Goal: Check status: Check status

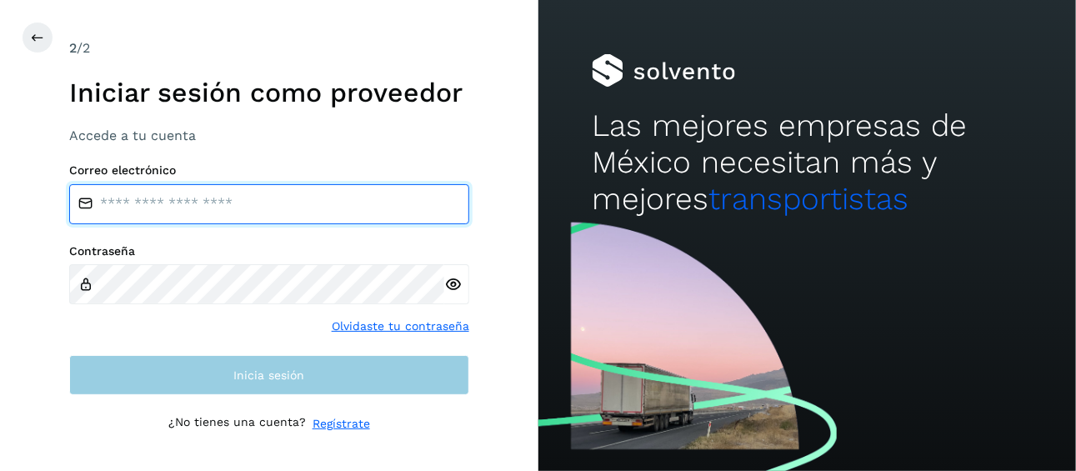
type input "**********"
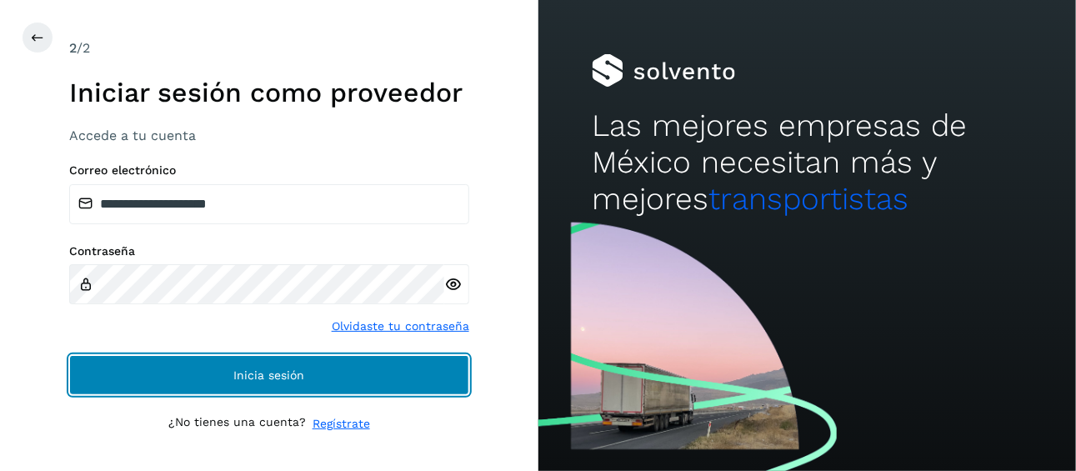
click at [225, 373] on button "Inicia sesión" at bounding box center [269, 375] width 400 height 40
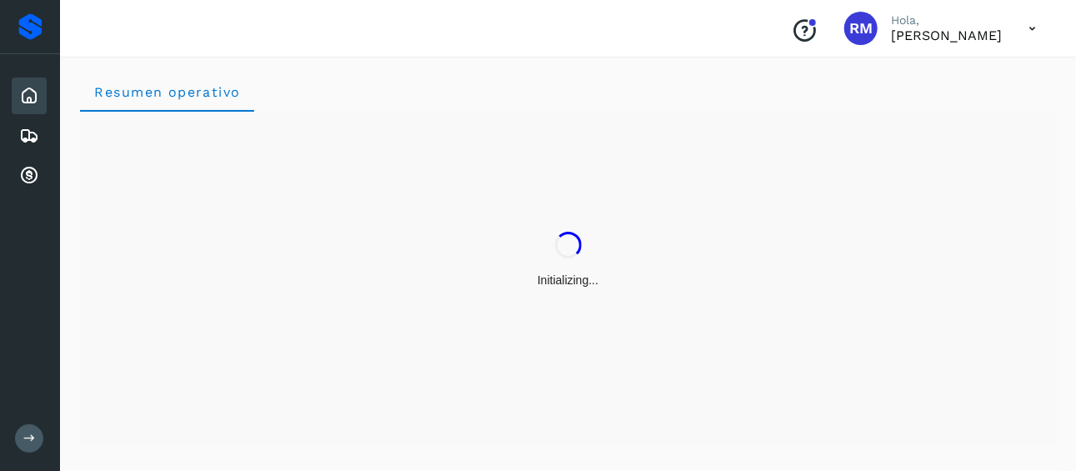
drag, startPoint x: 22, startPoint y: 432, endPoint x: 55, endPoint y: 388, distance: 55.4
click at [23, 433] on button at bounding box center [29, 438] width 28 height 28
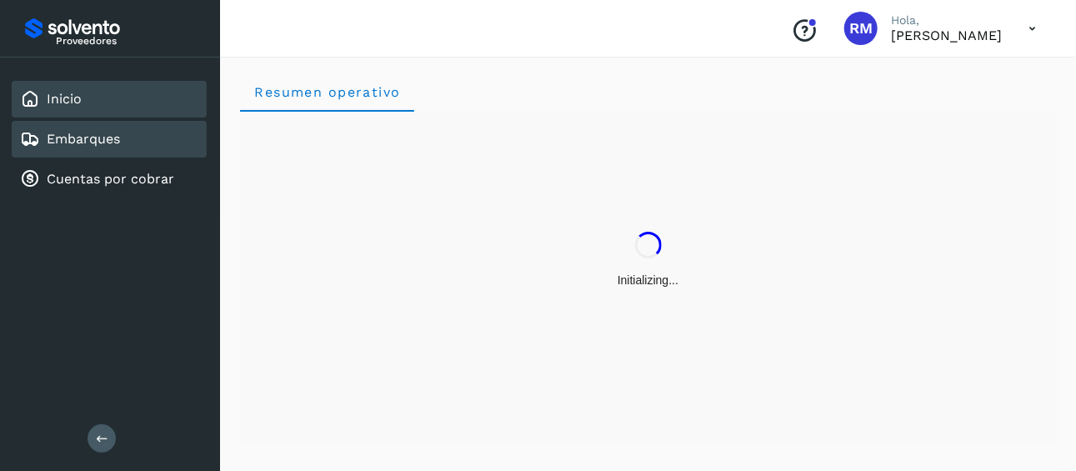
click at [95, 147] on div "Embarques" at bounding box center [109, 139] width 195 height 37
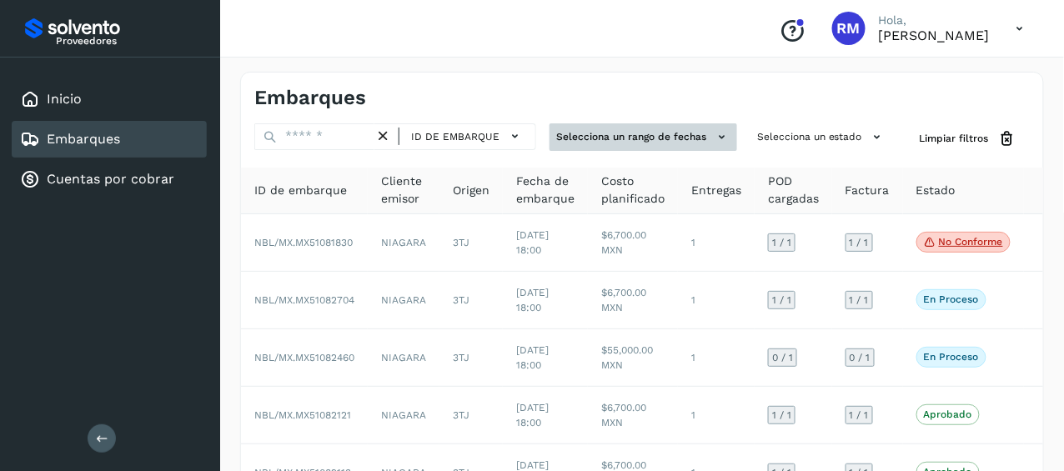
click at [715, 142] on icon at bounding box center [722, 137] width 18 height 18
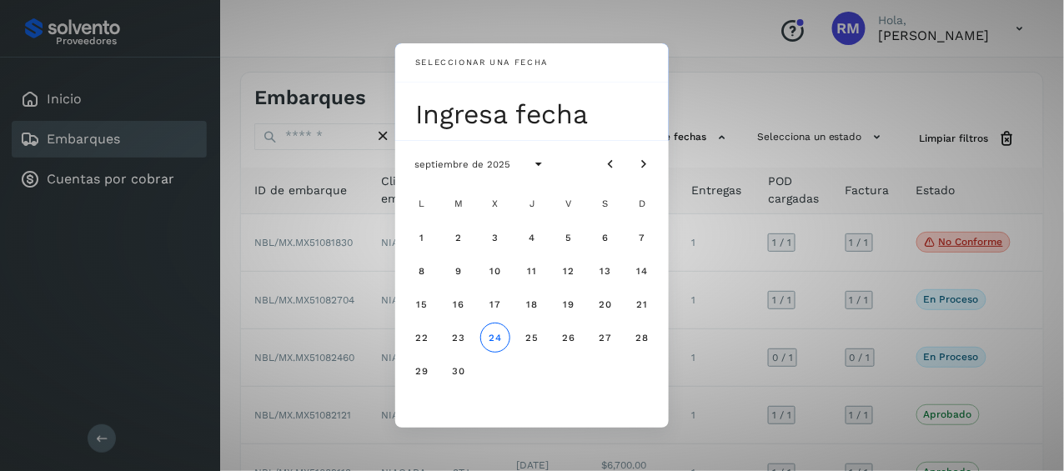
click at [795, 131] on div "Seleccionar una fecha Ingresa fecha septiembre de 2025 L M X J V S D 1 2 3 4 5 …" at bounding box center [532, 235] width 1064 height 471
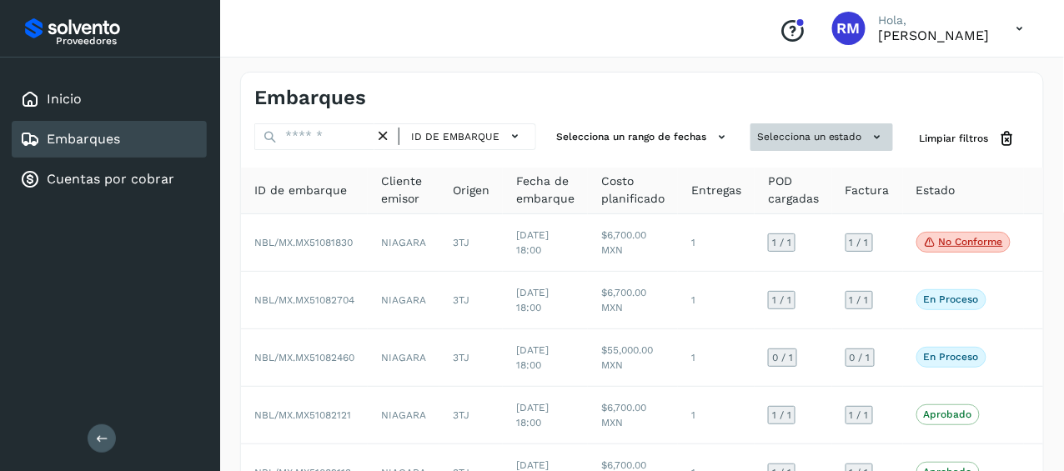
click at [807, 136] on button "Selecciona un estado" at bounding box center [821, 137] width 143 height 28
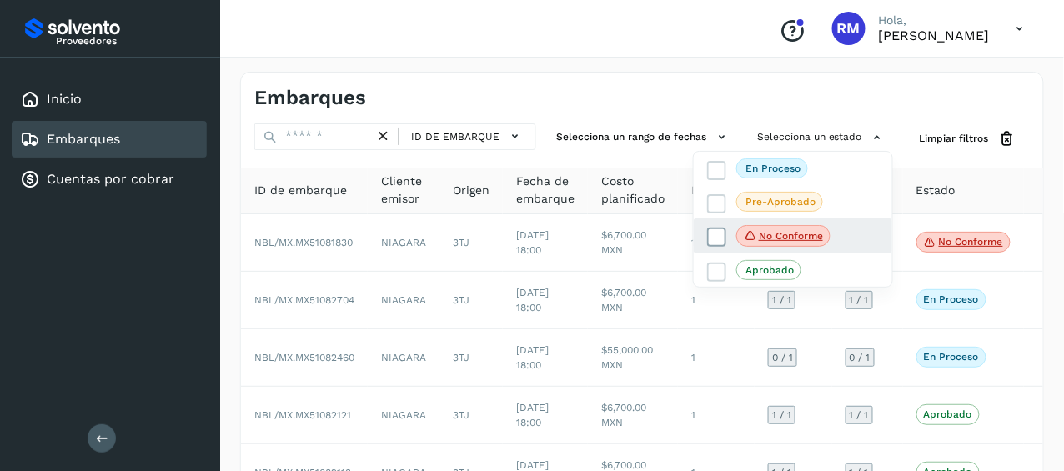
click at [781, 239] on p "No conforme" at bounding box center [791, 236] width 64 height 12
click at [781, 239] on p "No conforme" at bounding box center [791, 237] width 64 height 12
click at [339, 242] on div at bounding box center [532, 235] width 1064 height 471
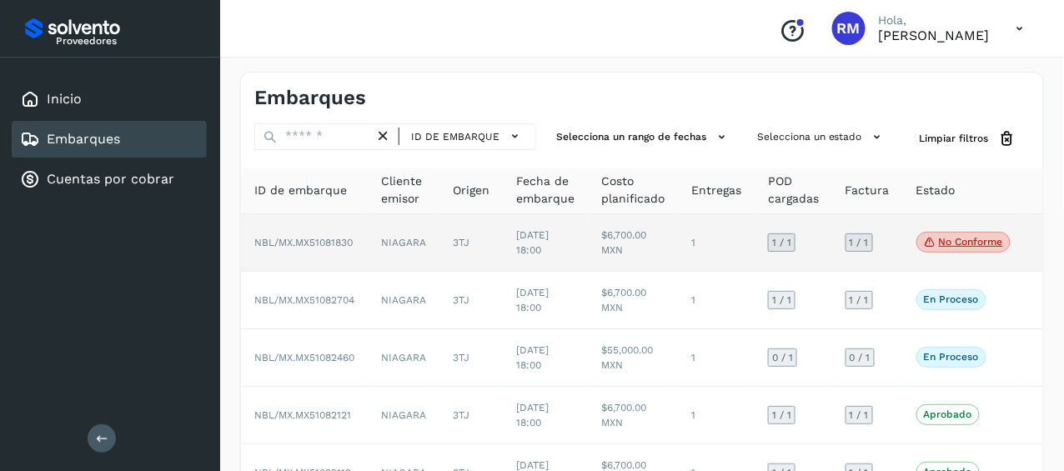
click at [341, 243] on span "NBL/MX.MX51081830" at bounding box center [303, 243] width 98 height 12
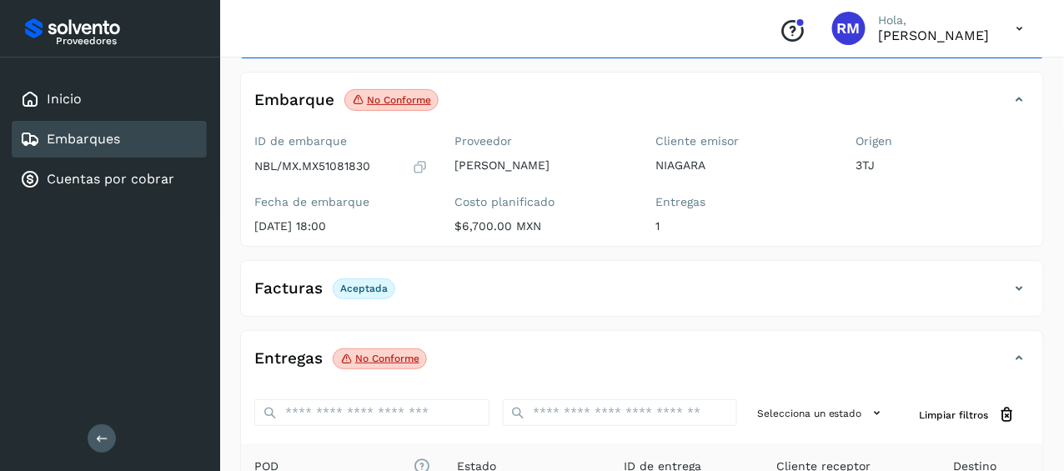
scroll to position [249, 0]
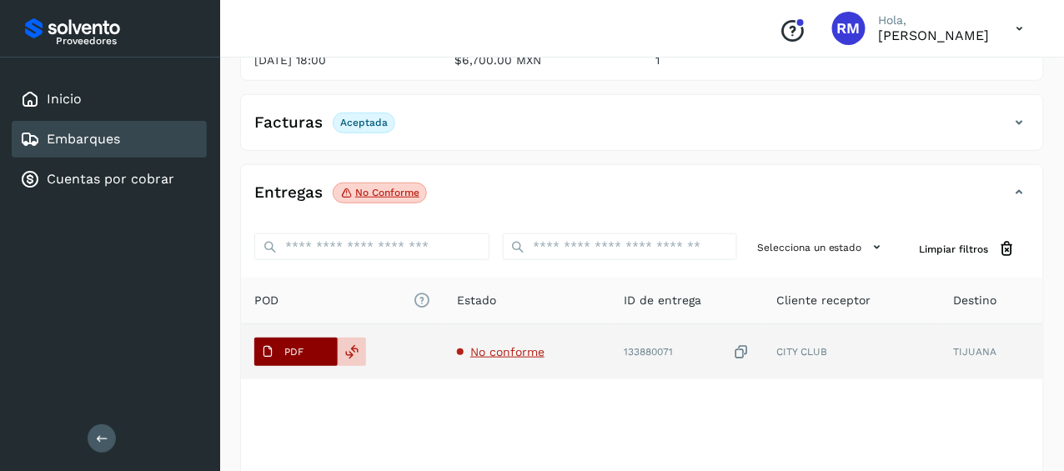
click at [308, 353] on span "PDF" at bounding box center [282, 352] width 56 height 27
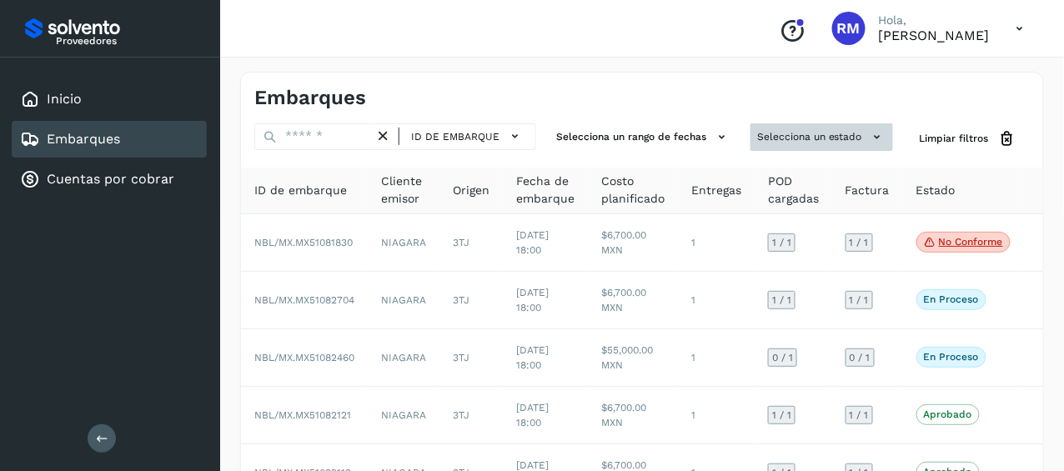
click at [812, 133] on button "Selecciona un estado" at bounding box center [821, 137] width 143 height 28
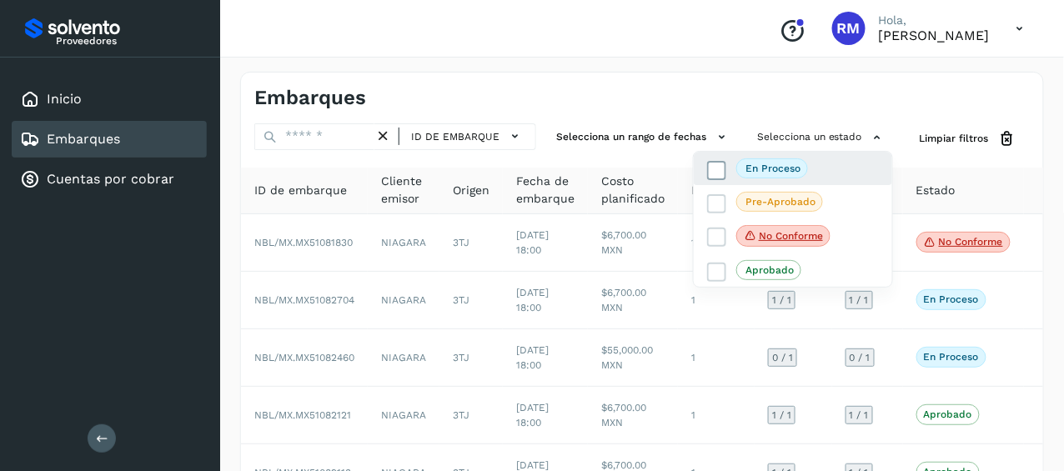
click at [791, 168] on p "En proceso" at bounding box center [772, 169] width 55 height 12
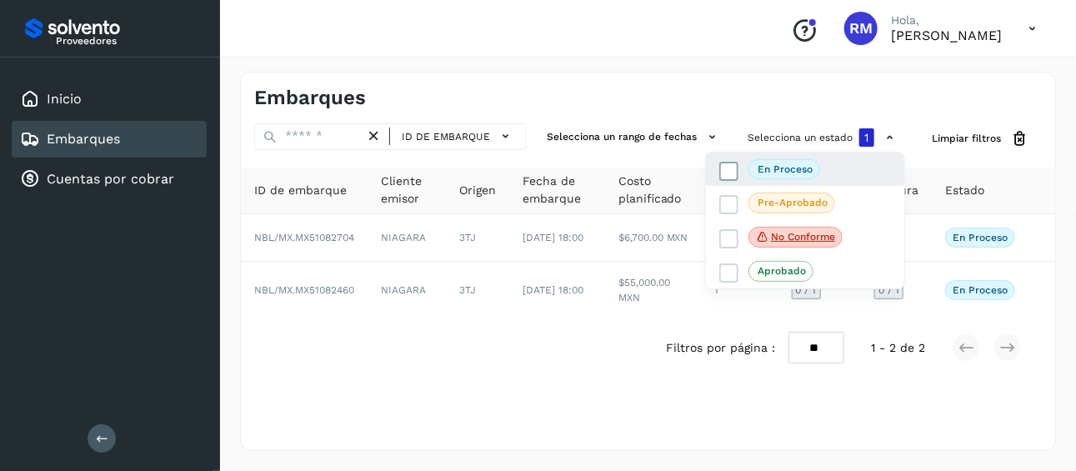
click at [730, 167] on icon at bounding box center [729, 171] width 17 height 17
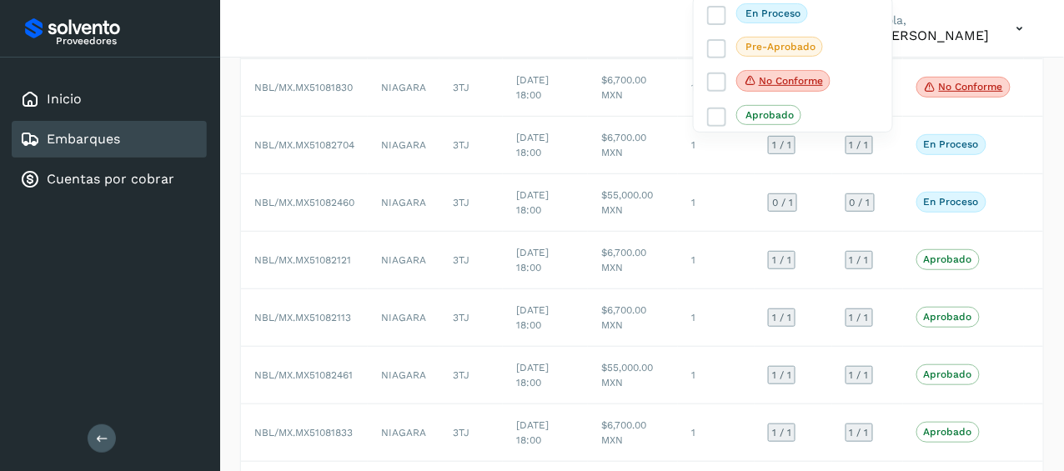
scroll to position [72, 0]
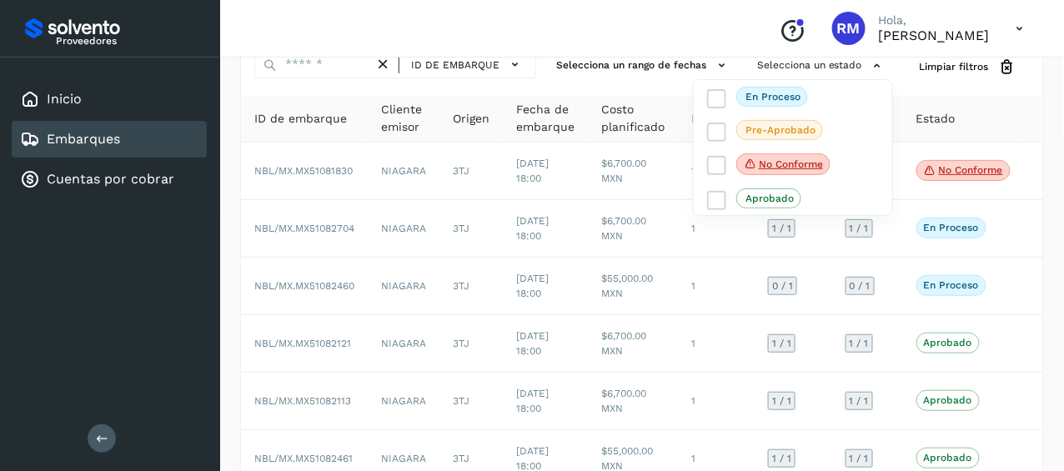
click at [640, 72] on div at bounding box center [532, 235] width 1064 height 471
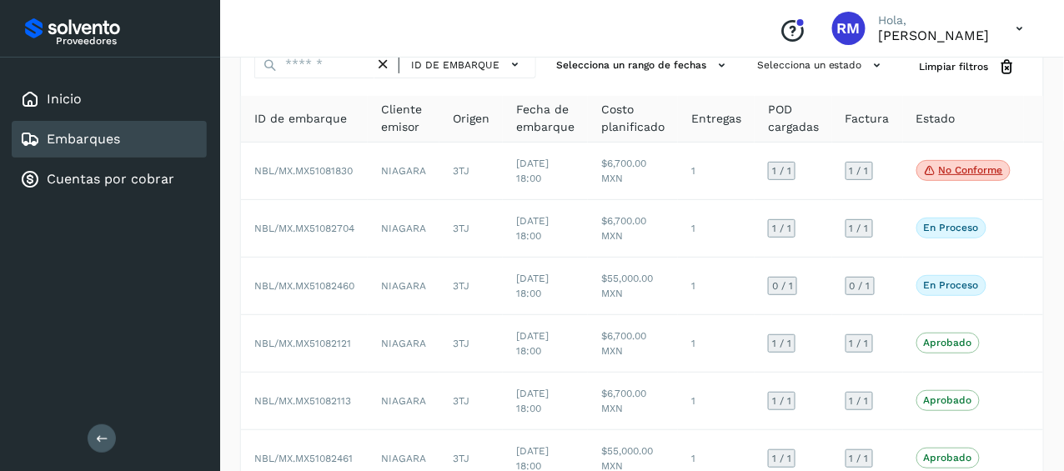
click at [98, 138] on link "Embarques" at bounding box center [83, 139] width 73 height 16
click at [103, 140] on link "Embarques" at bounding box center [83, 139] width 73 height 16
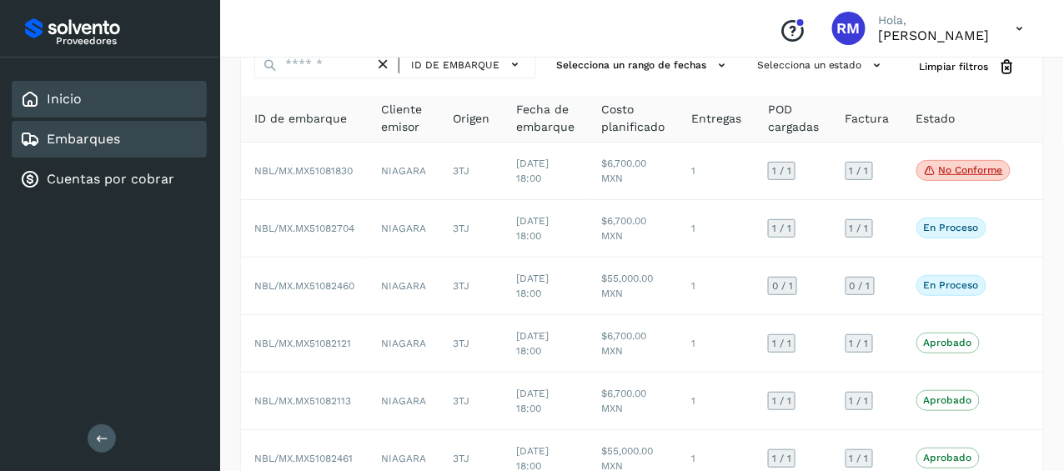
click at [72, 103] on link "Inicio" at bounding box center [64, 99] width 35 height 16
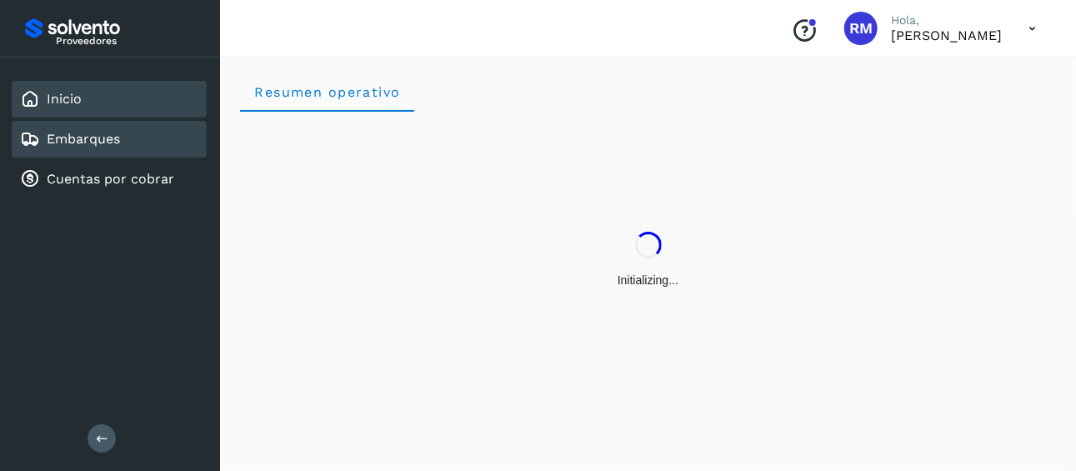
click at [83, 141] on link "Embarques" at bounding box center [83, 139] width 73 height 16
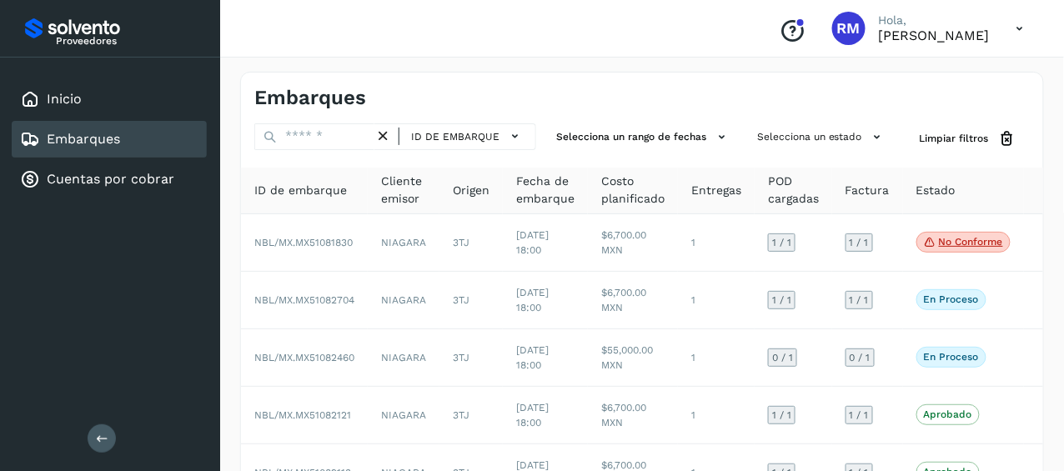
click at [128, 145] on div "Embarques" at bounding box center [109, 139] width 195 height 37
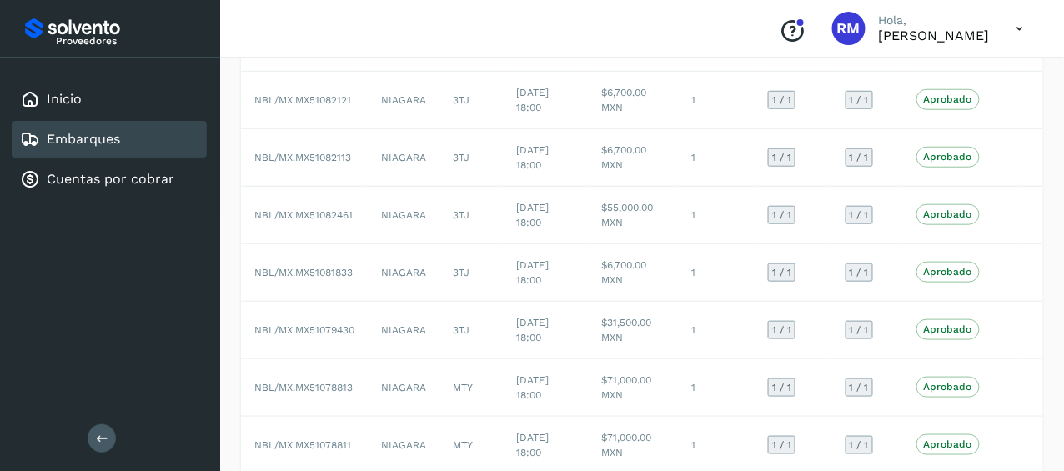
scroll to position [405, 0]
